Goal: Information Seeking & Learning: Learn about a topic

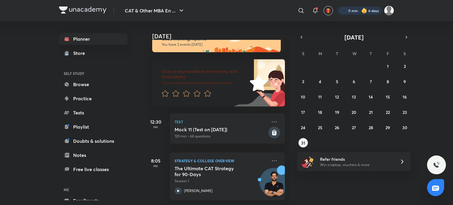
click at [372, 13] on div at bounding box center [359, 10] width 44 height 8
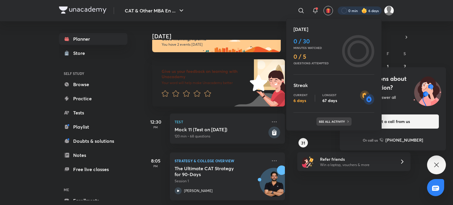
click at [327, 123] on div "See all activity" at bounding box center [333, 121] width 35 height 8
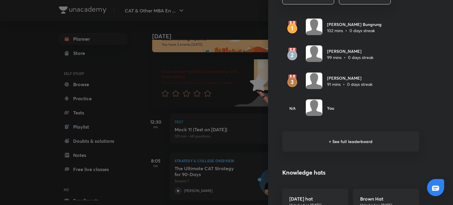
scroll to position [370, 0]
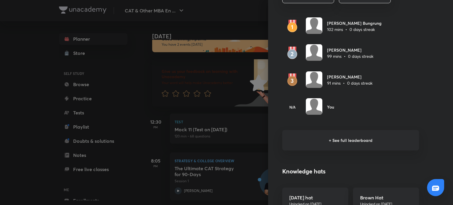
click at [330, 132] on h6 "+ See full leaderboard" at bounding box center [350, 140] width 137 height 20
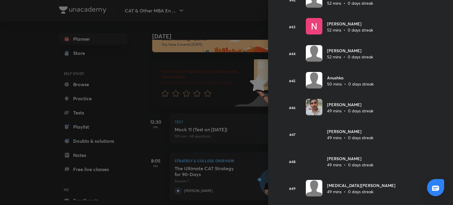
scroll to position [1160, 0]
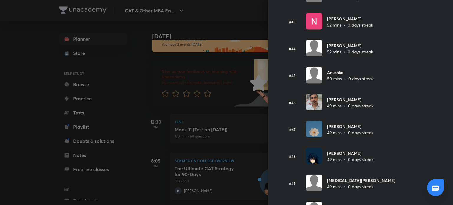
click at [0, 126] on div at bounding box center [226, 102] width 453 height 205
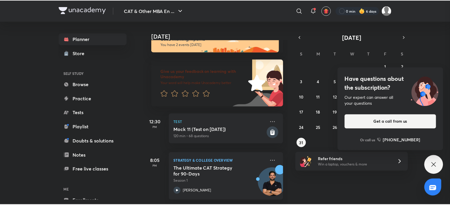
scroll to position [0, 0]
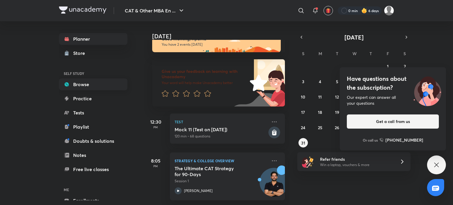
click at [92, 82] on link "Browse" at bounding box center [93, 84] width 68 height 12
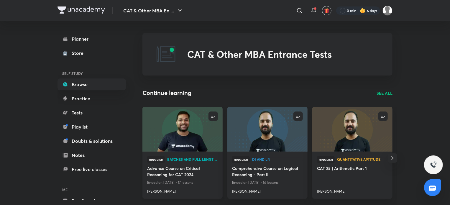
click at [171, 136] on img at bounding box center [182, 129] width 82 height 46
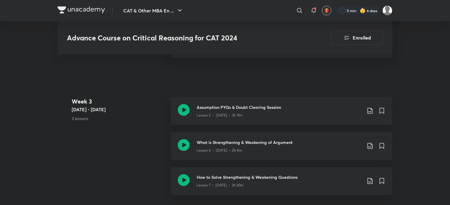
scroll to position [407, 0]
click at [183, 178] on icon at bounding box center [184, 180] width 12 height 12
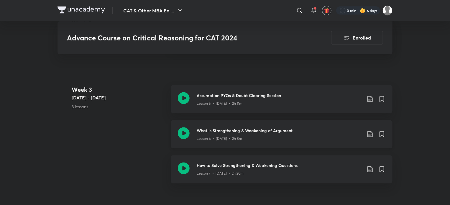
scroll to position [418, 0]
click at [188, 167] on icon at bounding box center [184, 168] width 12 height 12
